Goal: Find contact information: Find contact information

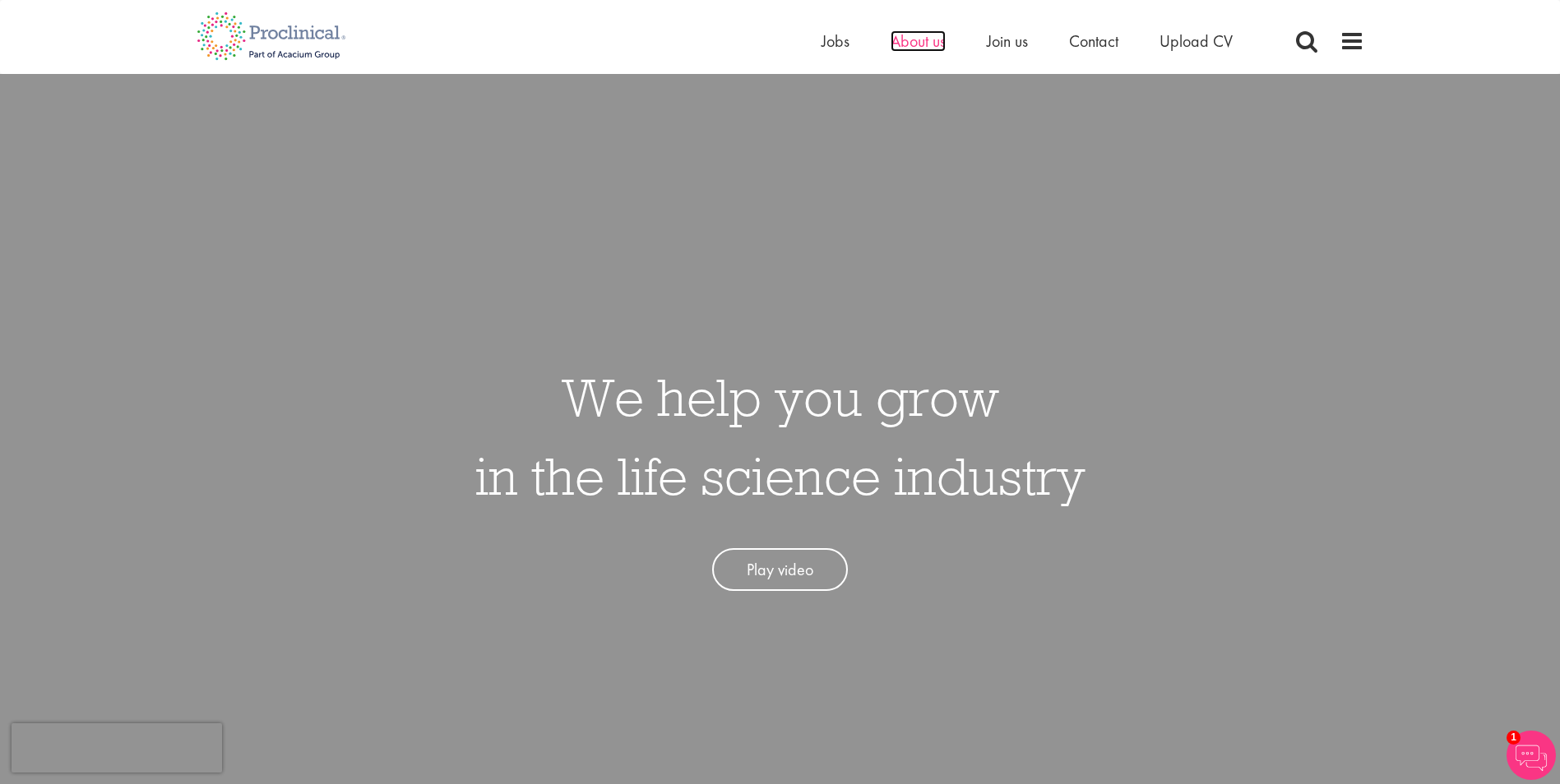
click at [906, 41] on span "About us" at bounding box center [918, 41] width 55 height 21
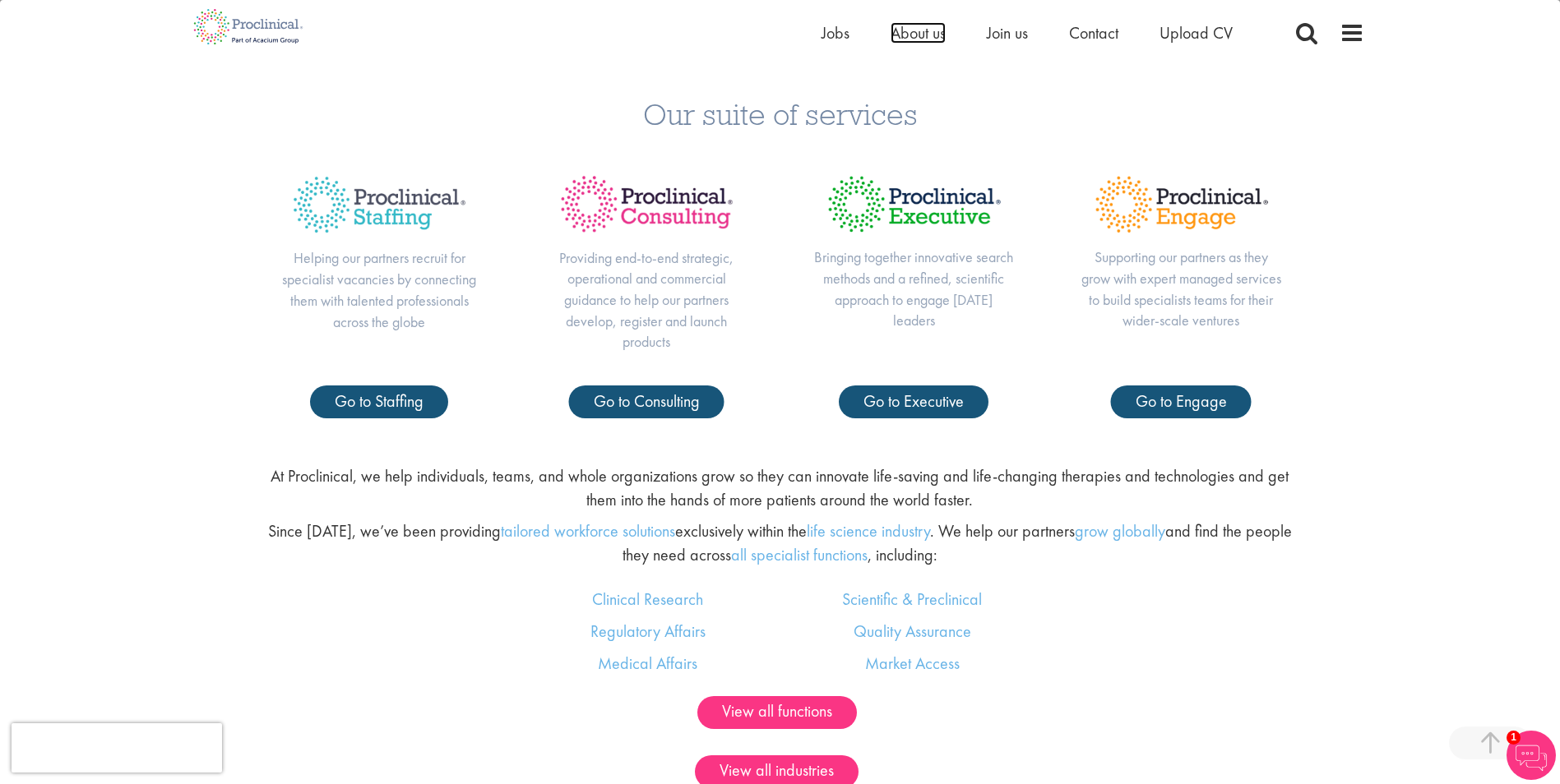
scroll to position [822, 0]
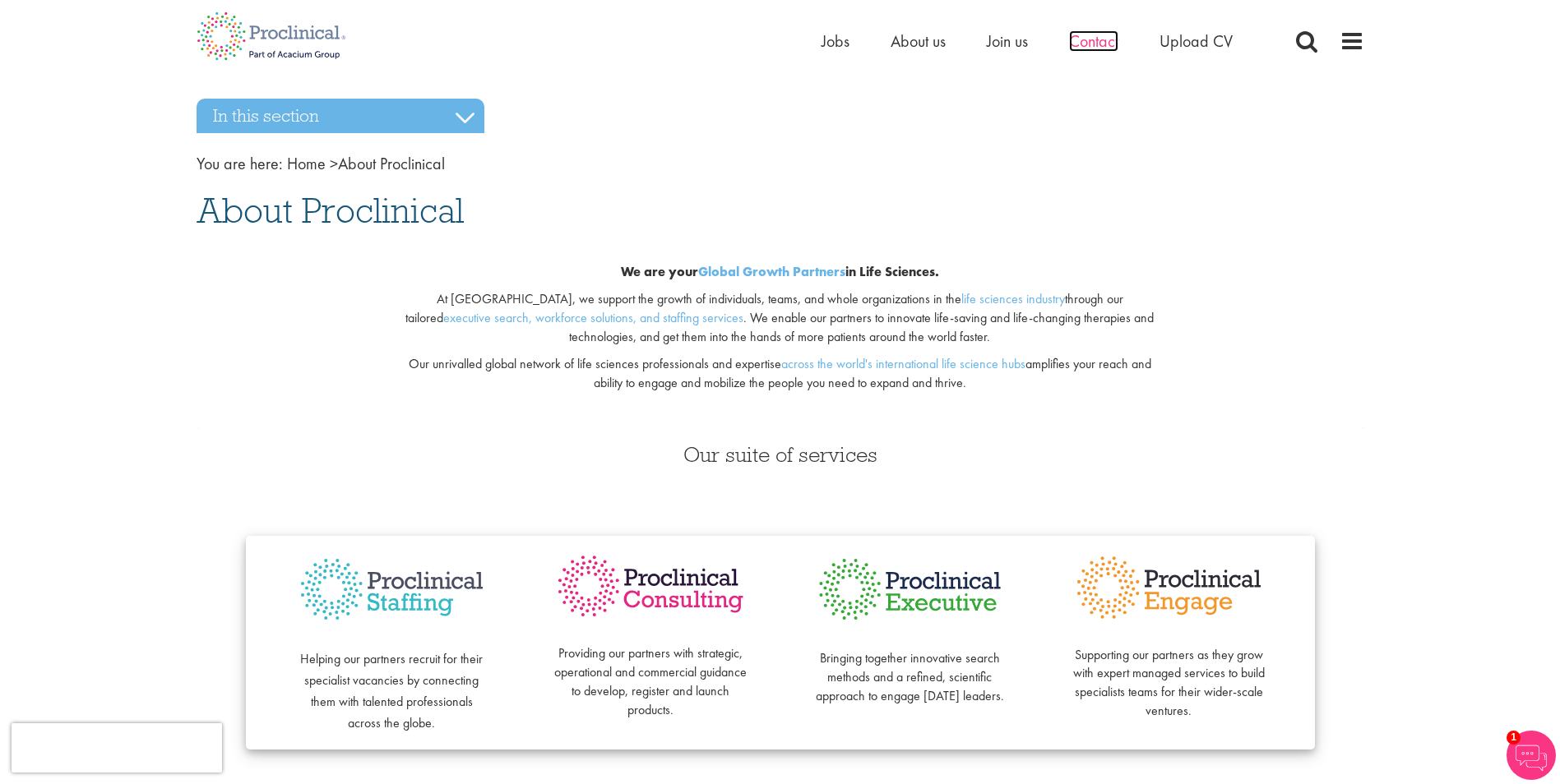
click at [1097, 45] on span "Contact" at bounding box center [1093, 41] width 49 height 21
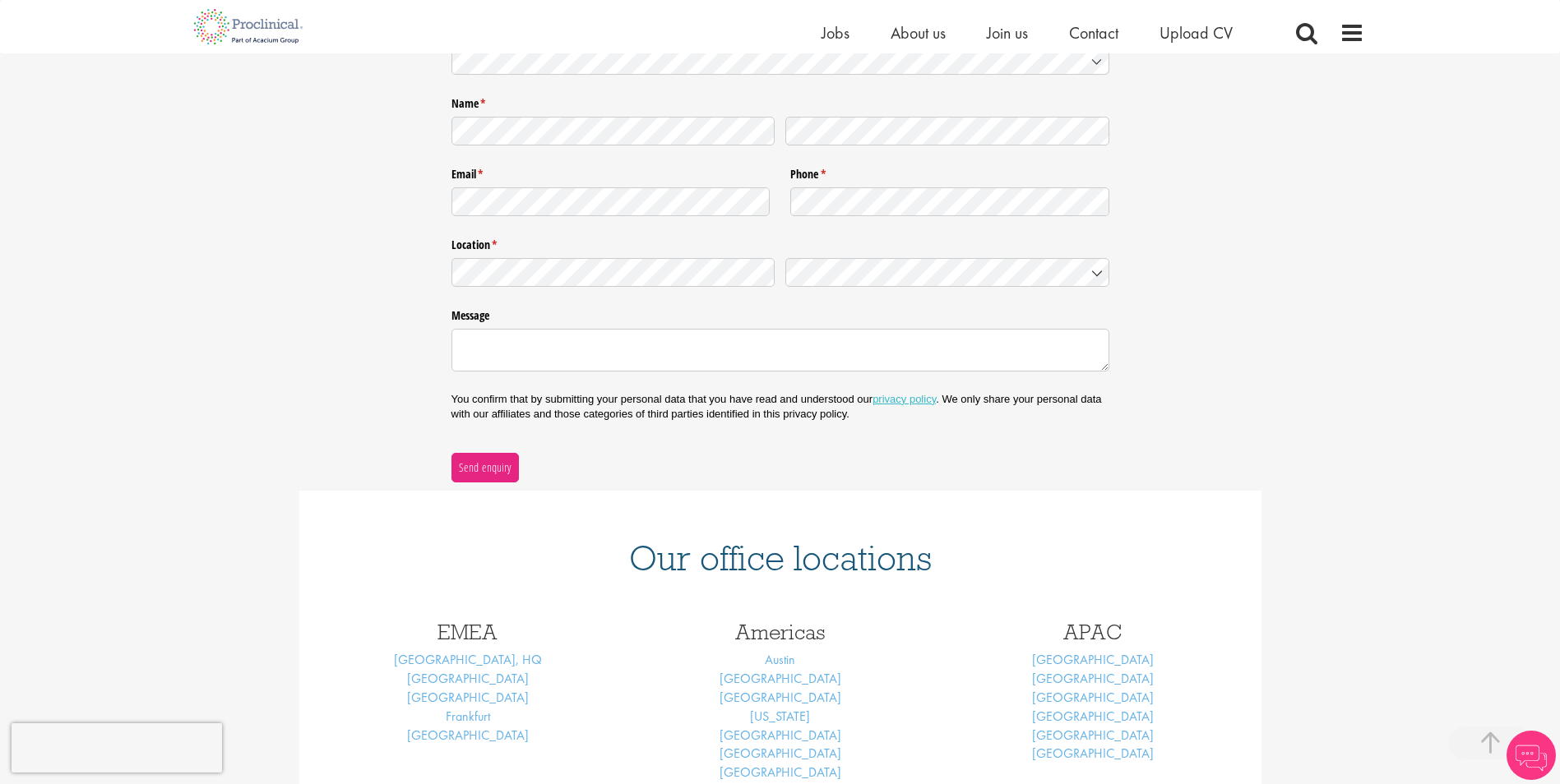
scroll to position [411, 0]
